Goal: Information Seeking & Learning: Learn about a topic

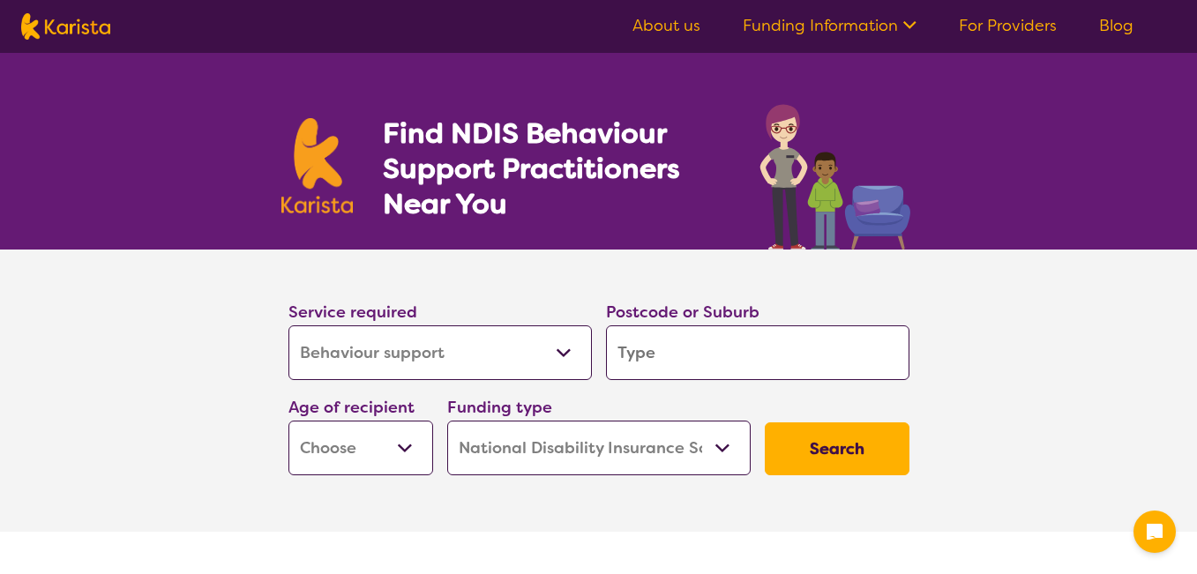
select select "Behaviour support"
select select "NDIS"
select select "Behaviour support"
select select "NDIS"
type input "3"
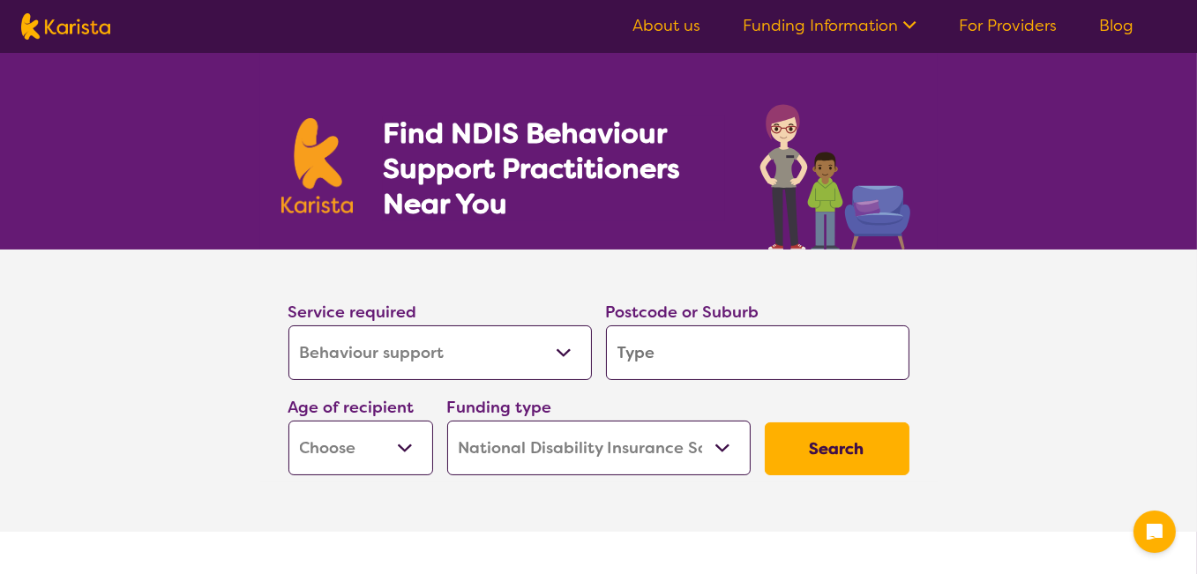
type input "3"
type input "31"
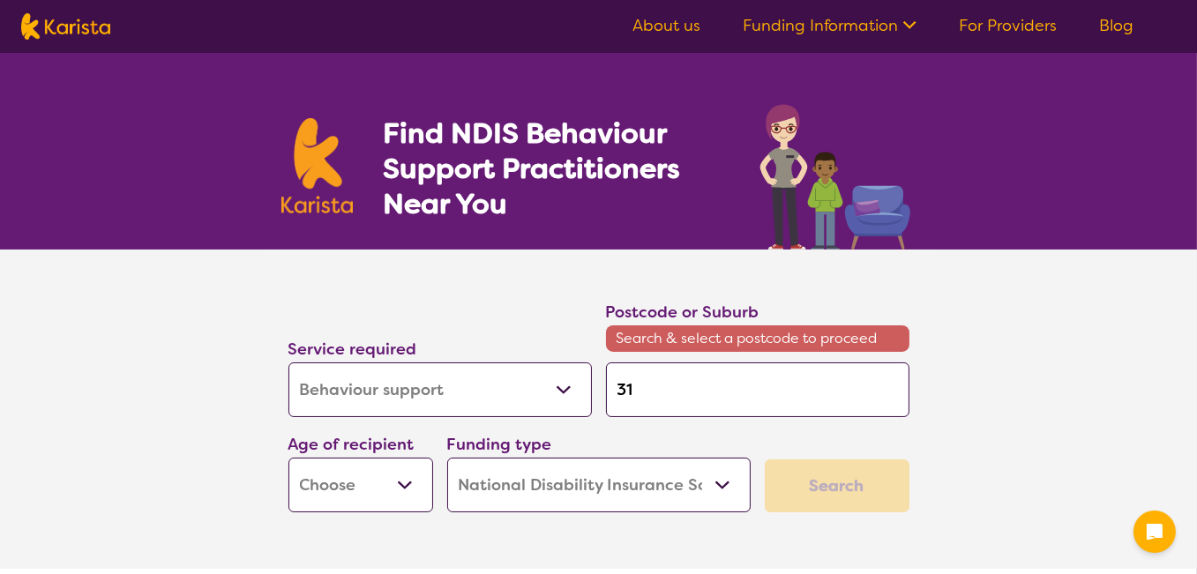
type input "317"
type input "3173"
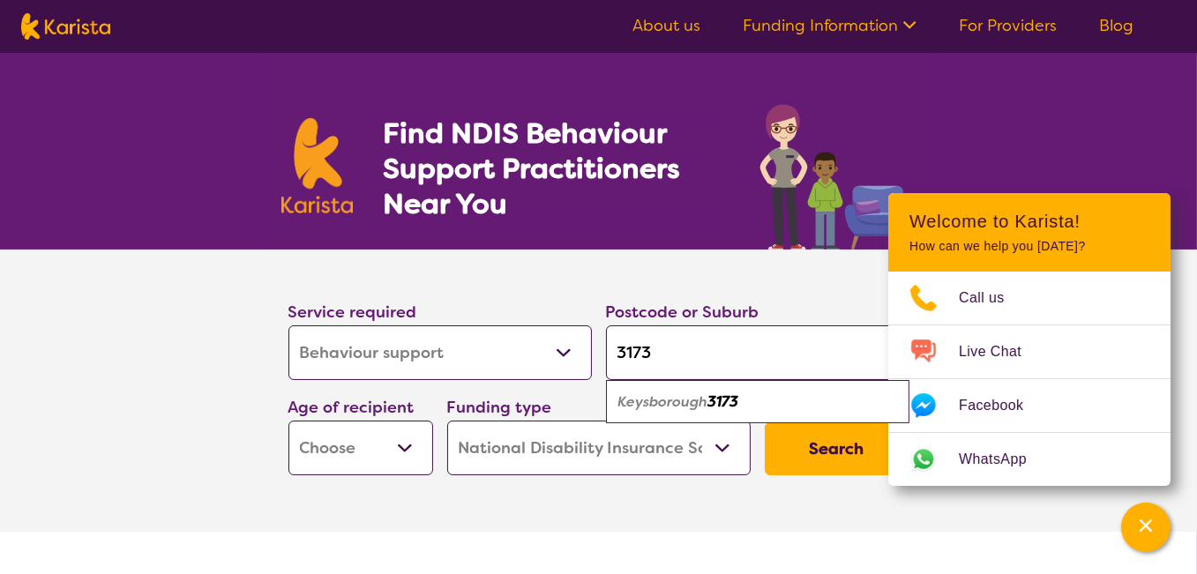
type input "3173"
click at [397, 453] on select "Early Childhood - 0 to 9 Child - 10 to 11 Adolescent - 12 to 17 Adult - 18 to 6…" at bounding box center [360, 448] width 145 height 55
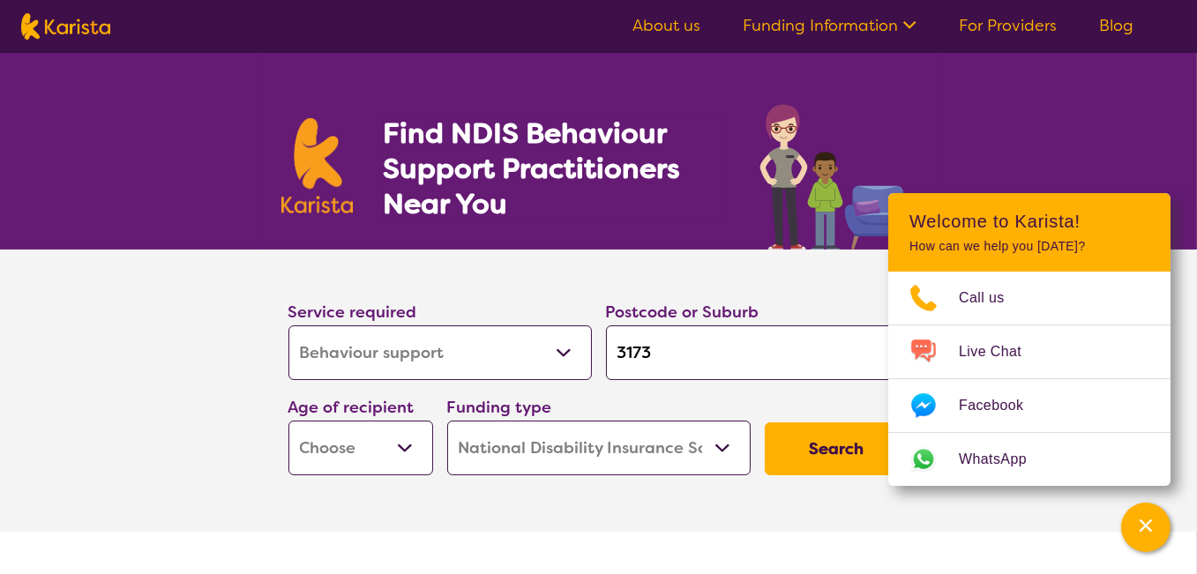
select select "CH"
click at [288, 421] on select "Early Childhood - 0 to 9 Child - 10 to 11 Adolescent - 12 to 17 Adult - 18 to 6…" at bounding box center [360, 448] width 145 height 55
select select "CH"
click at [716, 446] on select "Home Care Package (HCP) National Disability Insurance Scheme (NDIS) I don't know" at bounding box center [598, 448] width 303 height 55
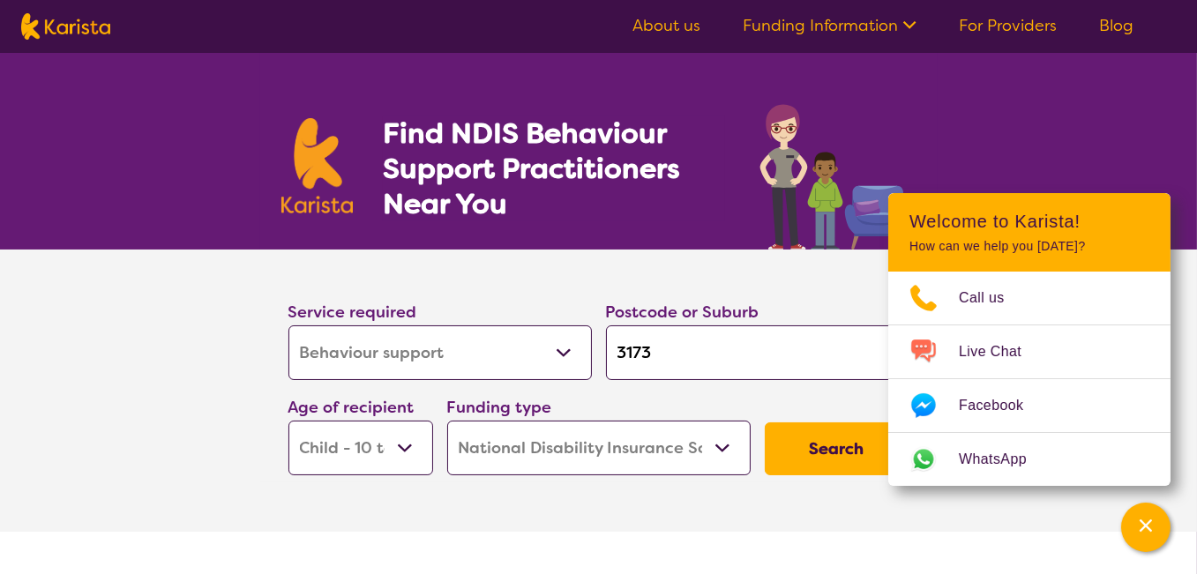
click at [824, 451] on button "Search" at bounding box center [837, 449] width 145 height 53
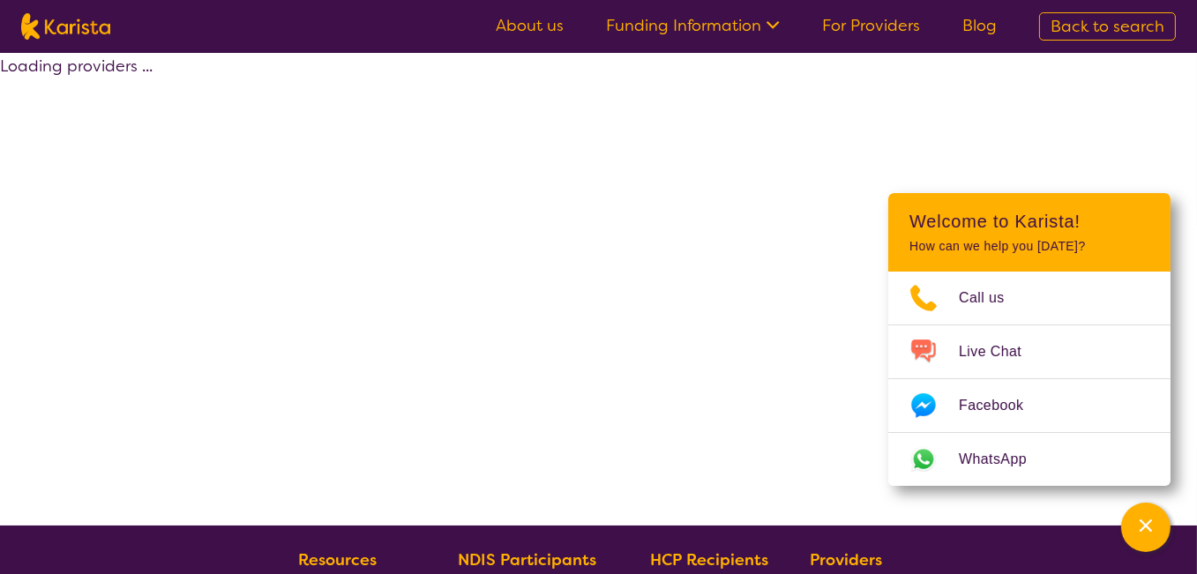
select select "by_score"
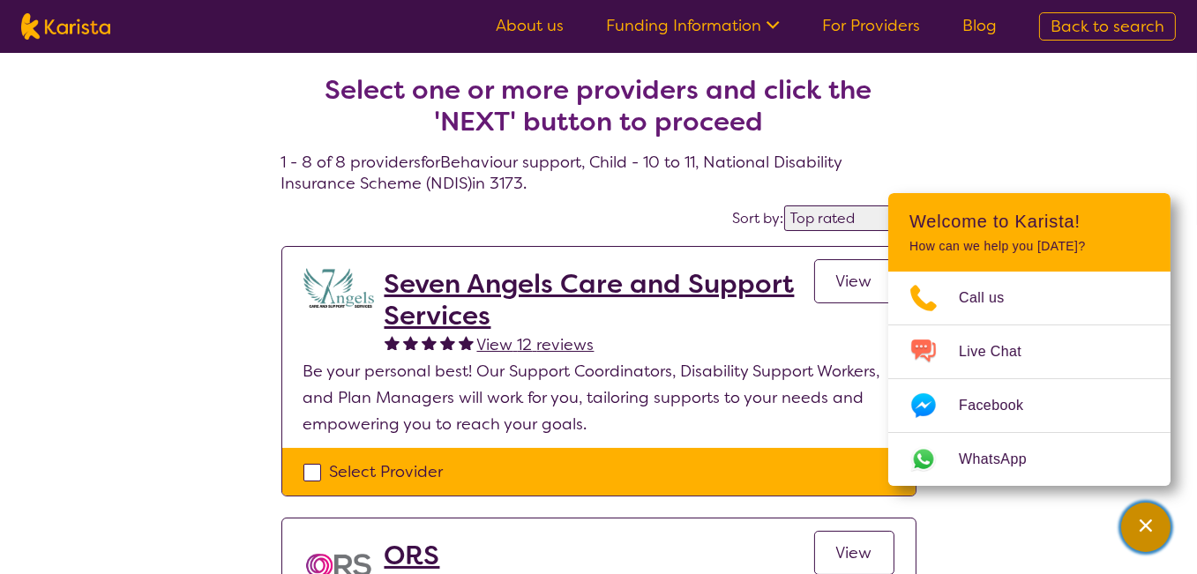
click at [1142, 525] on icon "Channel Menu" at bounding box center [1146, 526] width 18 height 18
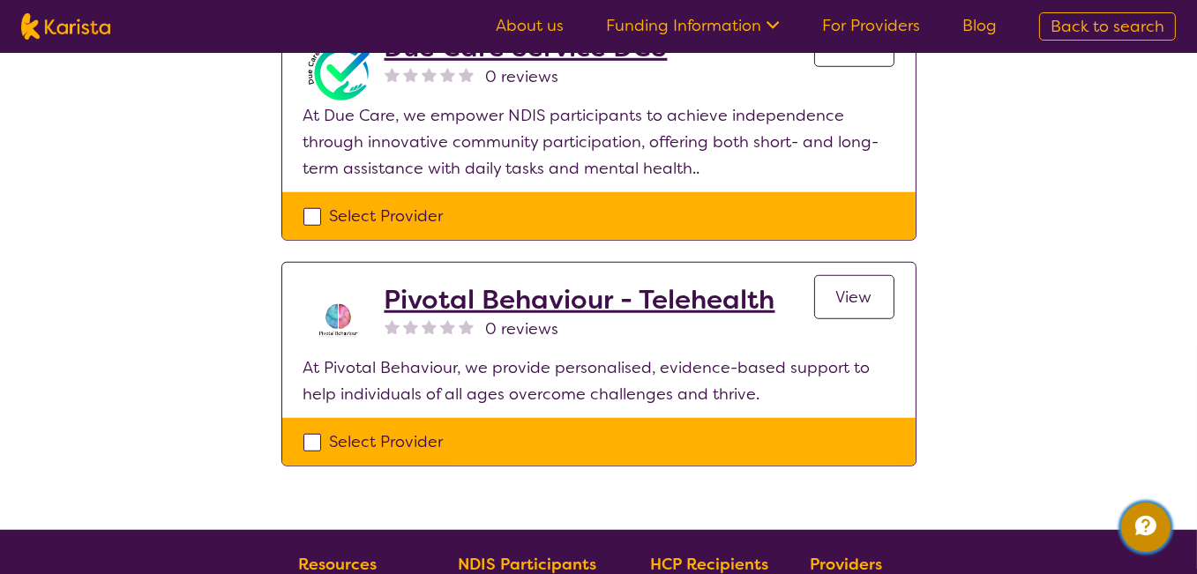
scroll to position [1764, 0]
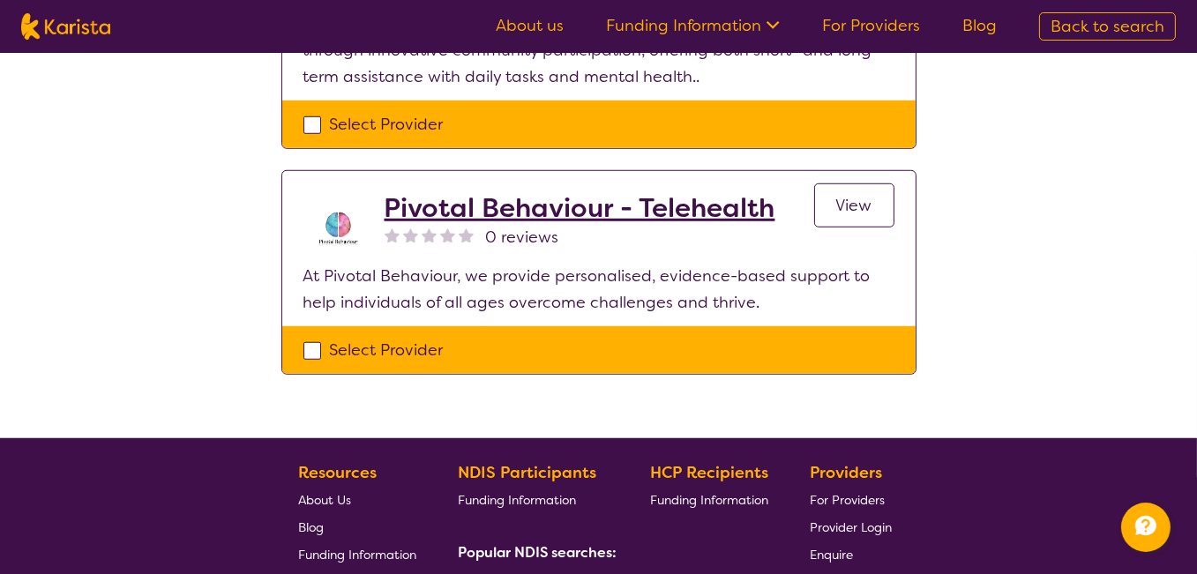
click at [875, 204] on link "View" at bounding box center [854, 206] width 80 height 44
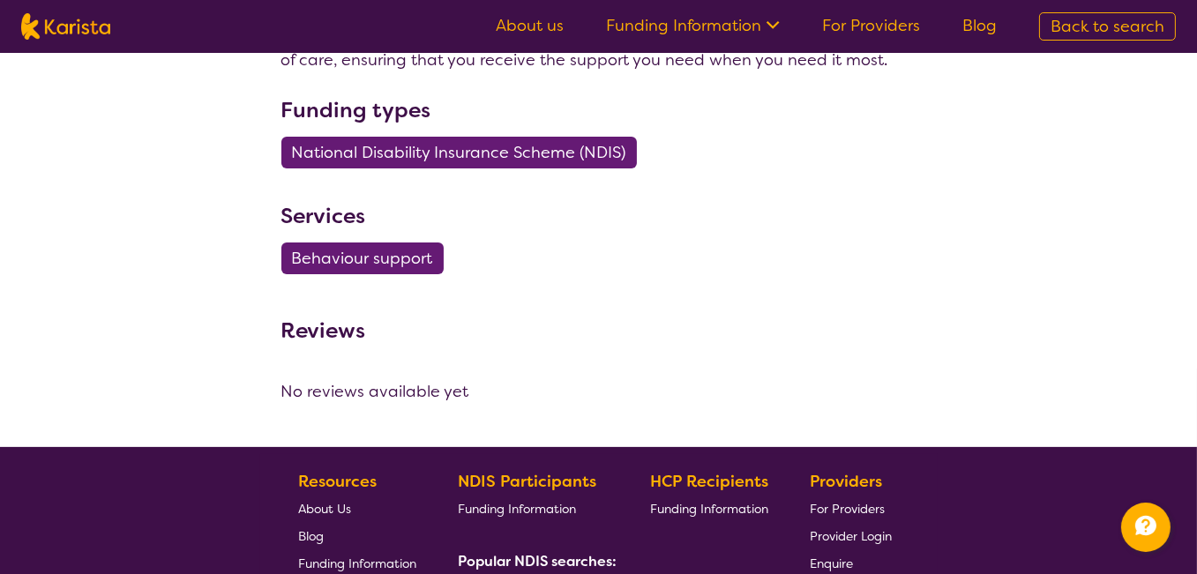
scroll to position [529, 0]
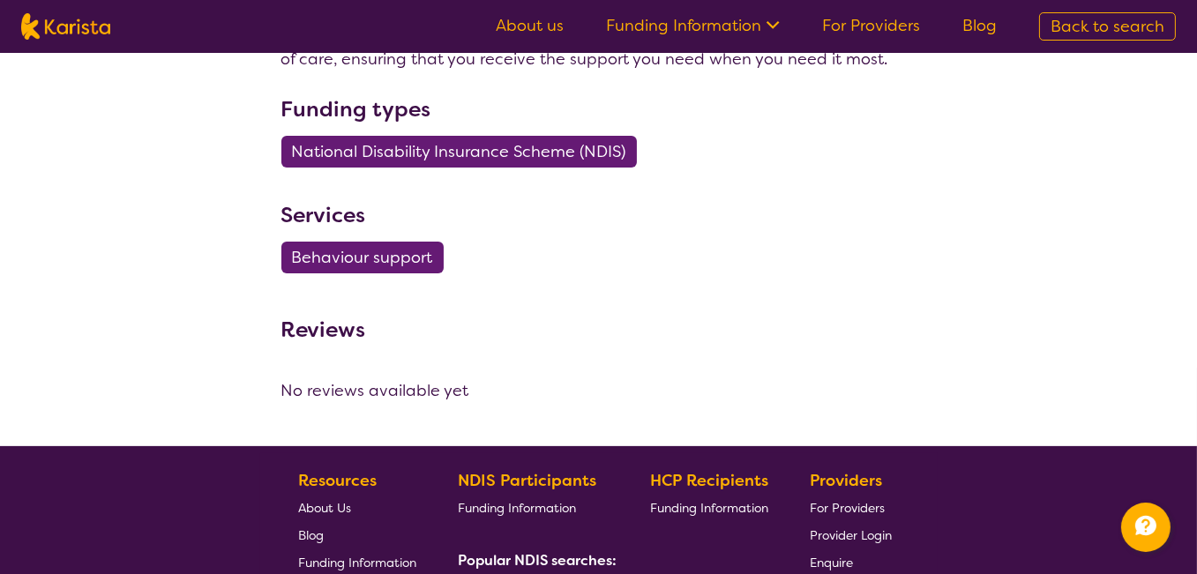
click at [340, 249] on span "Behaviour support" at bounding box center [362, 258] width 141 height 32
